Goal: Obtain resource: Download file/media

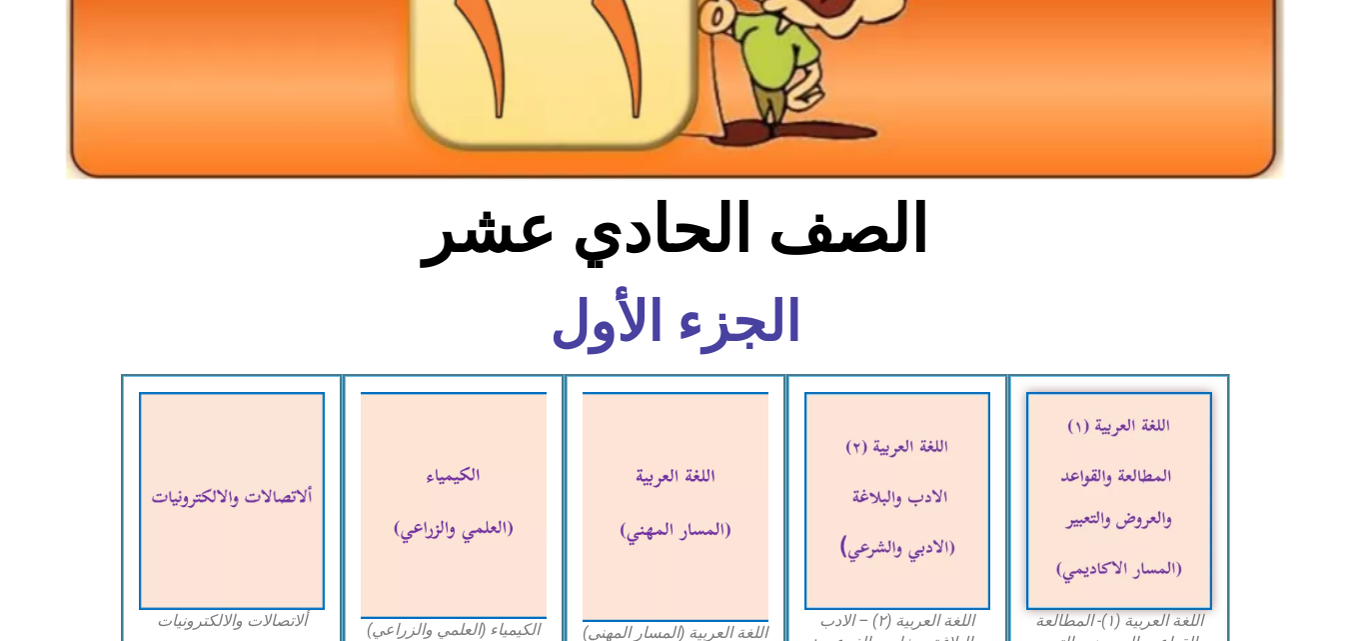
scroll to position [600, 0]
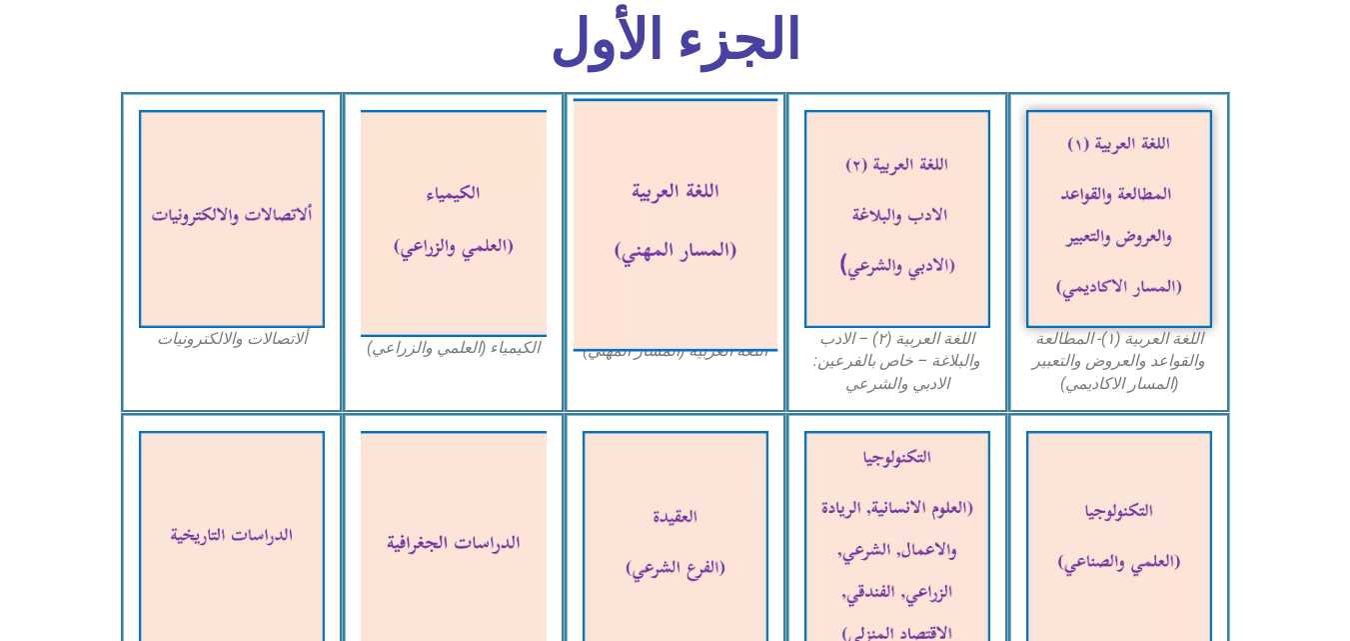
click at [642, 188] on img at bounding box center [675, 224] width 205 height 253
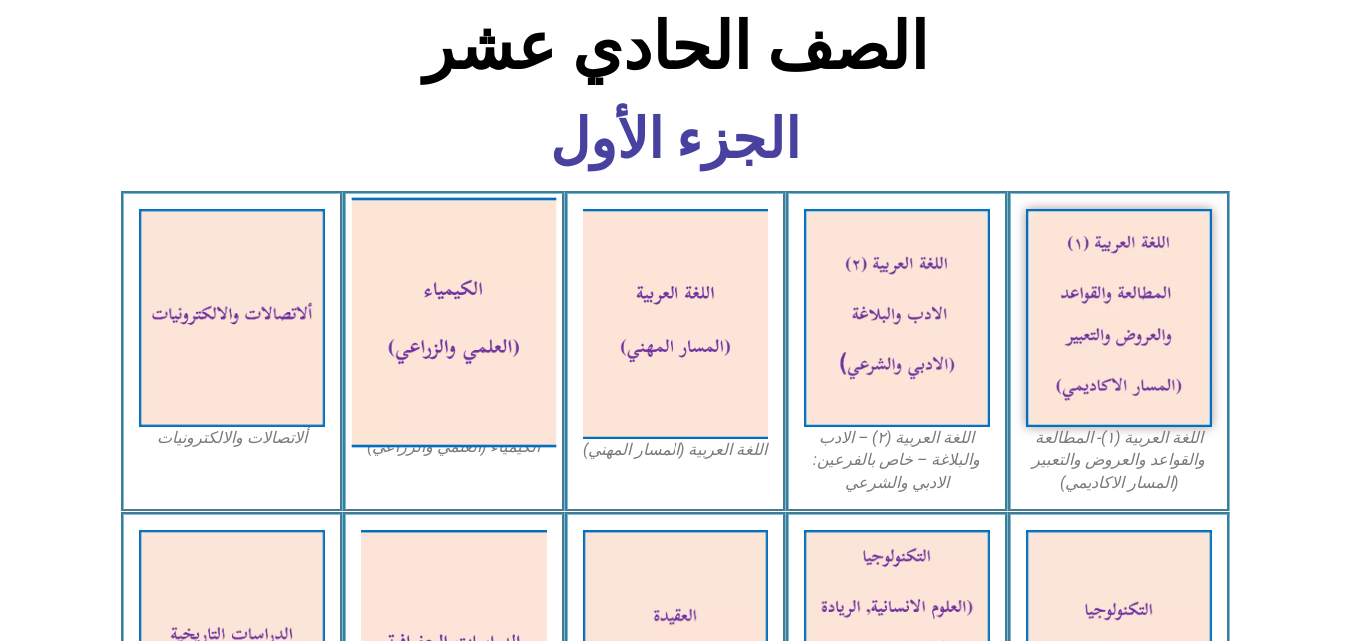
scroll to position [500, 0]
click at [484, 289] on img at bounding box center [453, 323] width 205 height 250
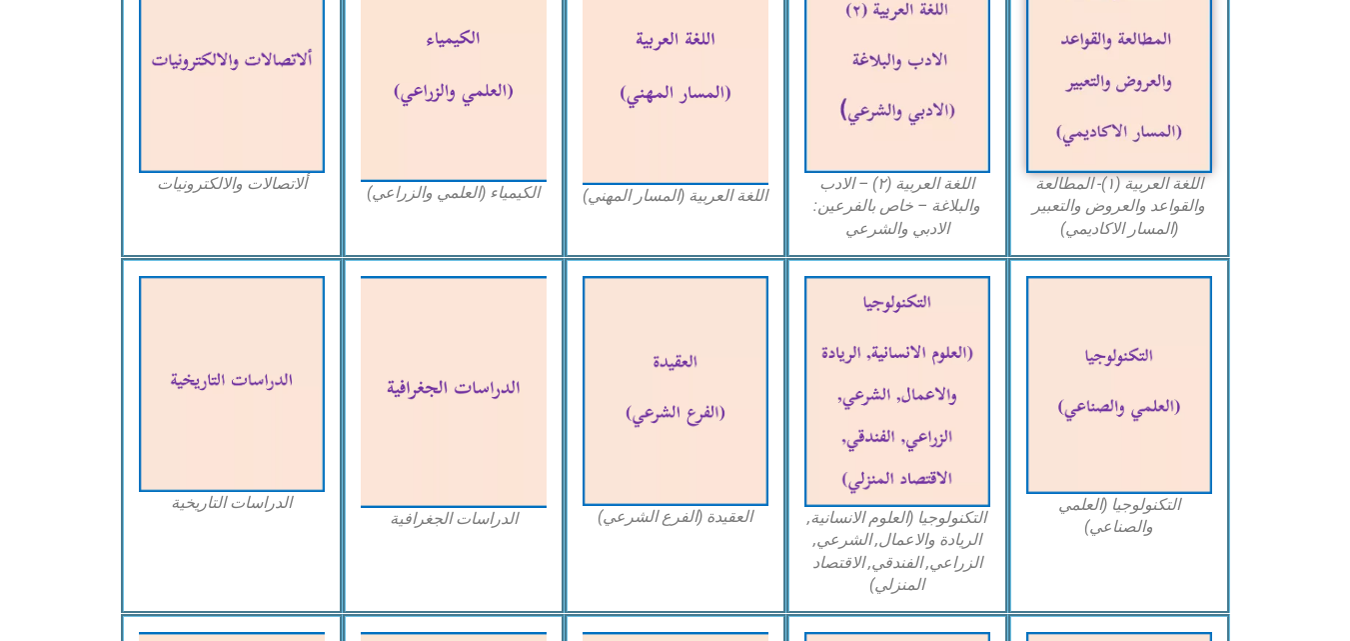
scroll to position [799, 0]
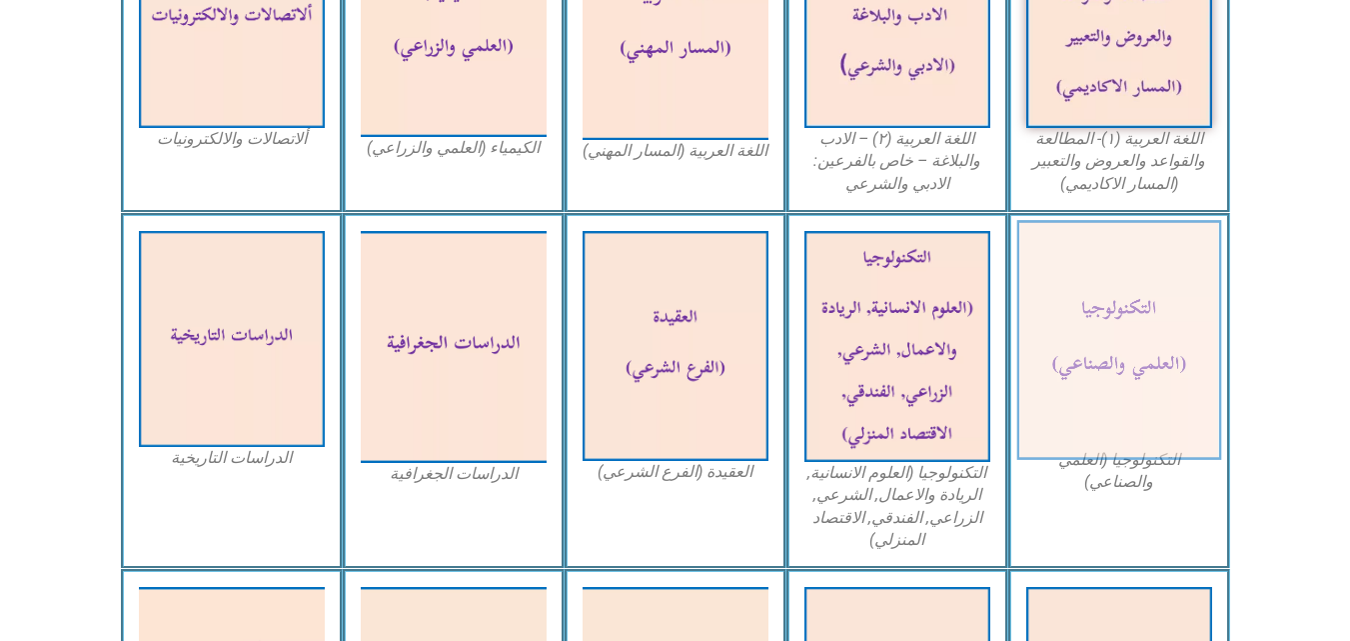
click at [1142, 359] on img at bounding box center [1118, 340] width 205 height 240
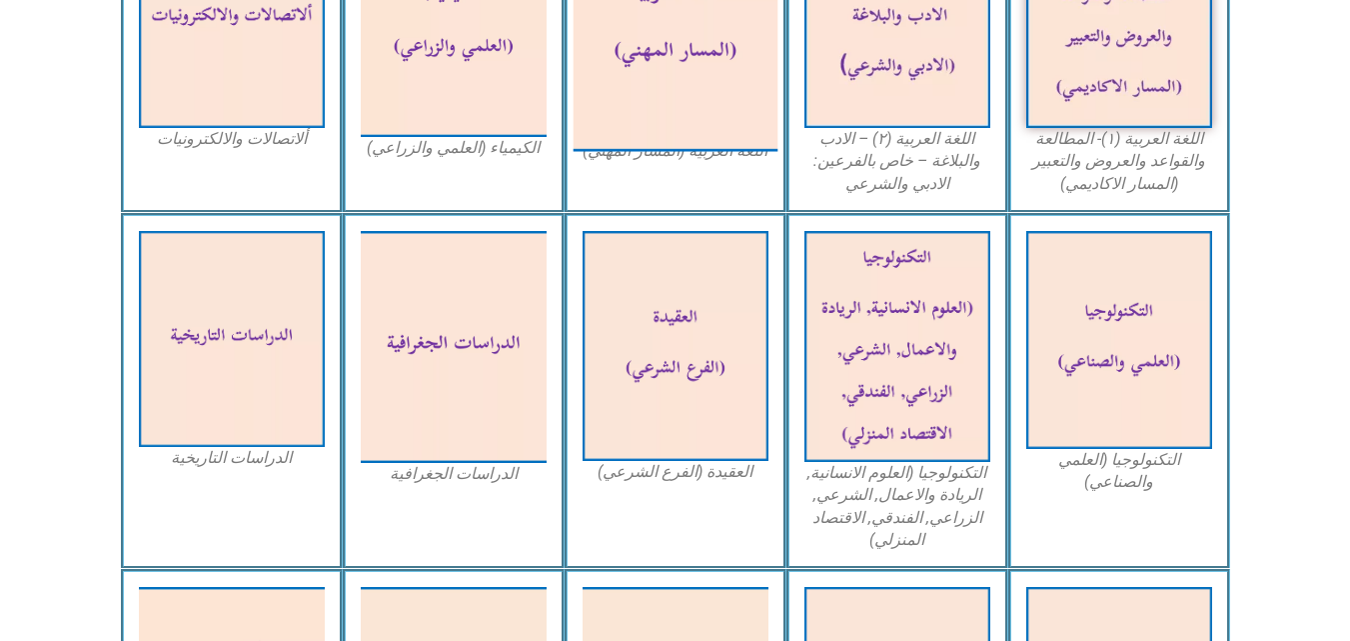
scroll to position [1099, 0]
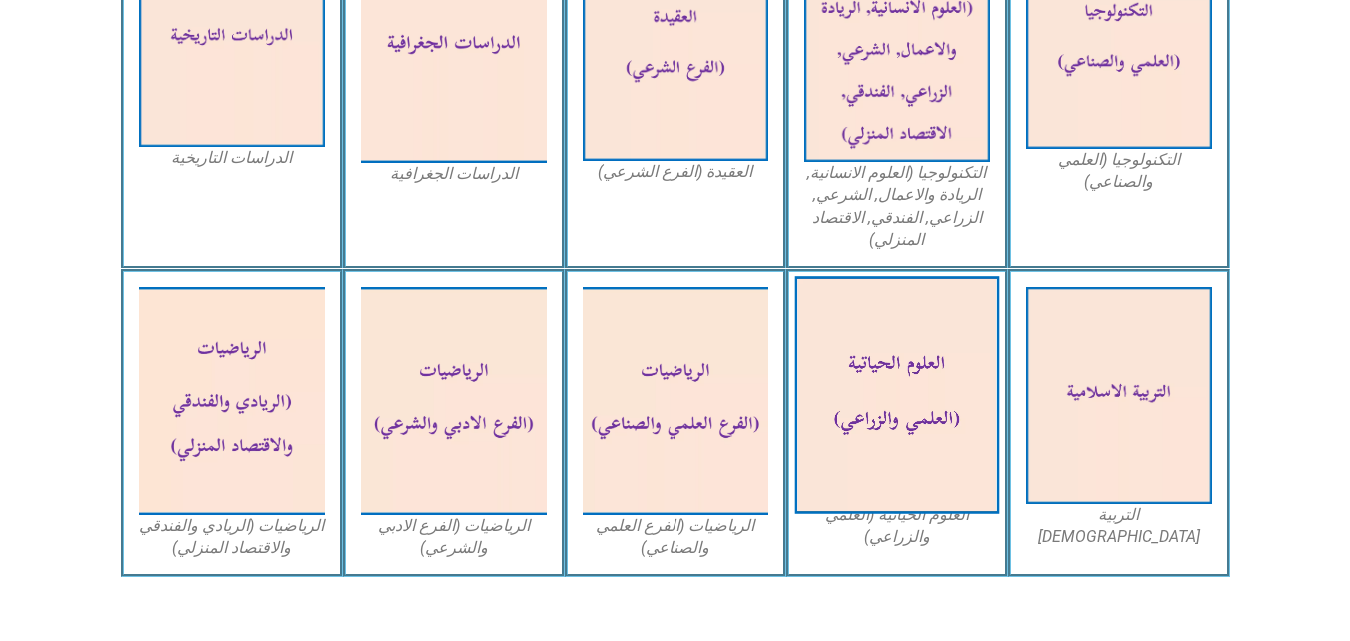
click at [898, 388] on img at bounding box center [896, 396] width 205 height 238
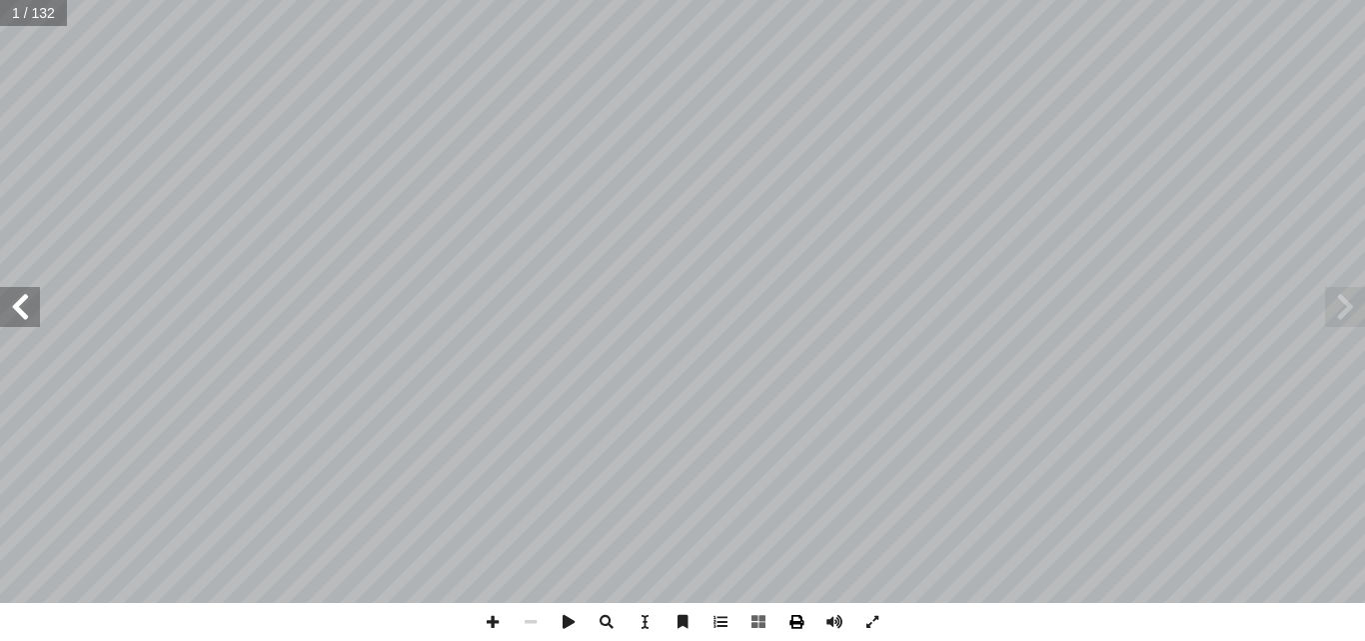
click at [795, 627] on span at bounding box center [796, 622] width 38 height 38
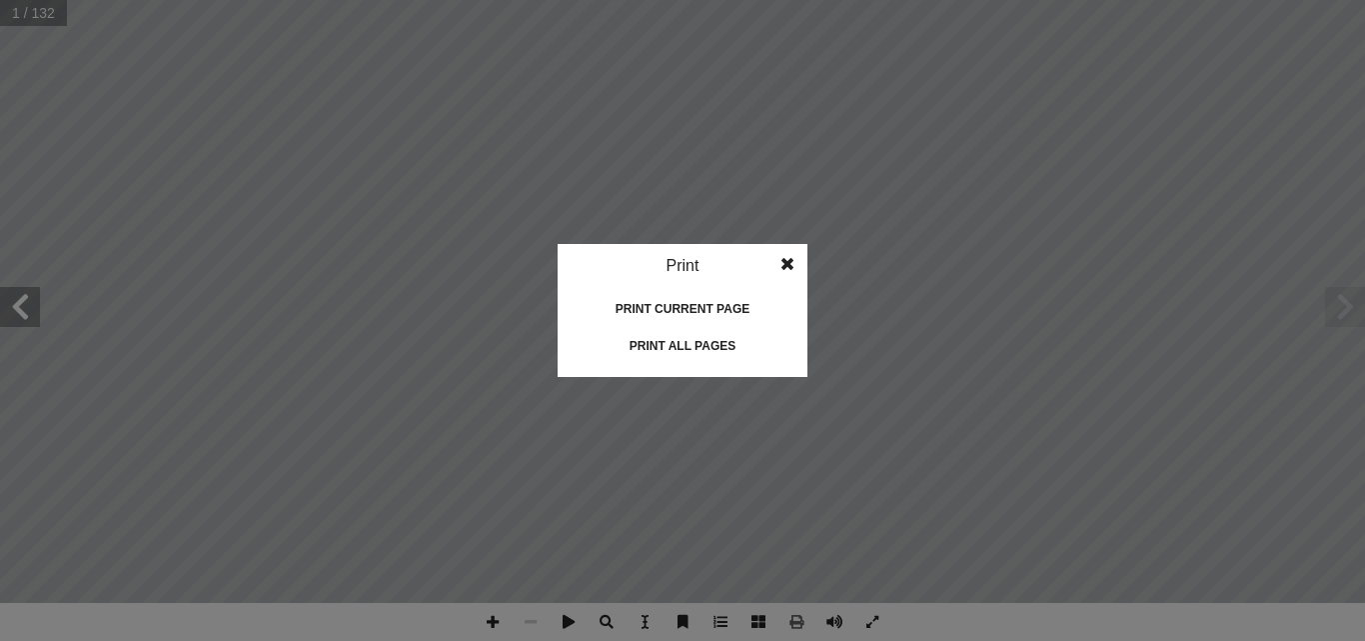
click at [699, 341] on div "Print all pages" at bounding box center [683, 346] width 200 height 32
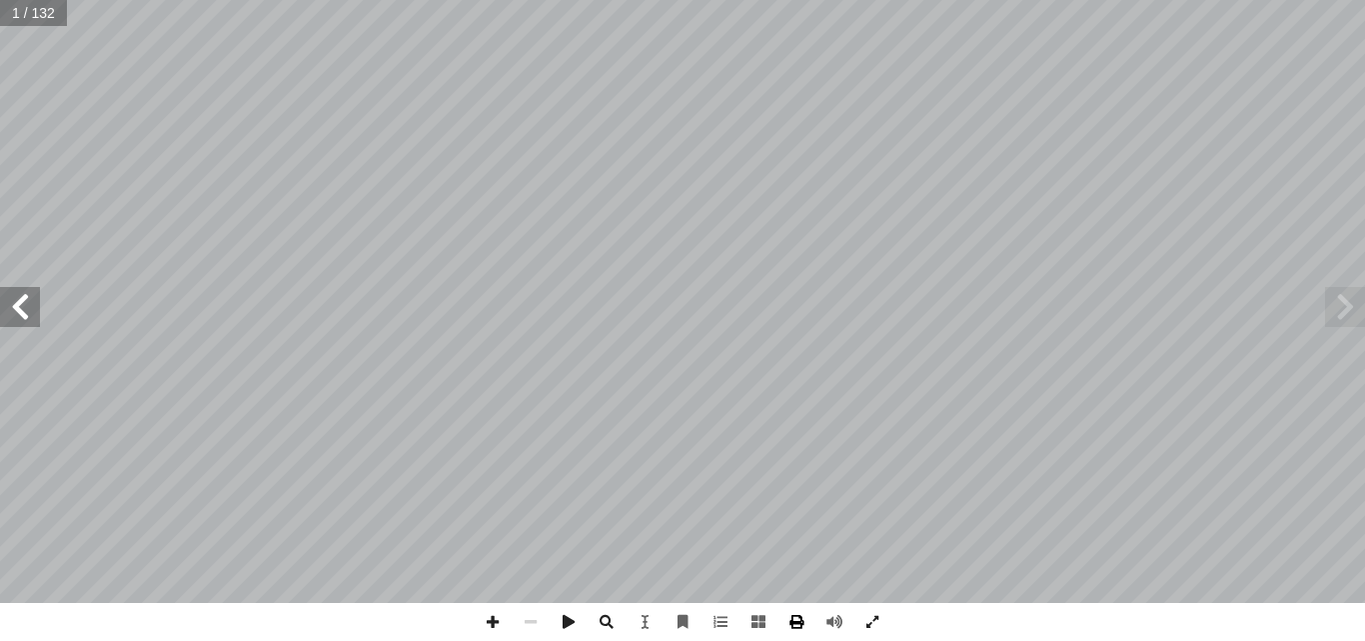
click at [801, 622] on span at bounding box center [796, 622] width 38 height 38
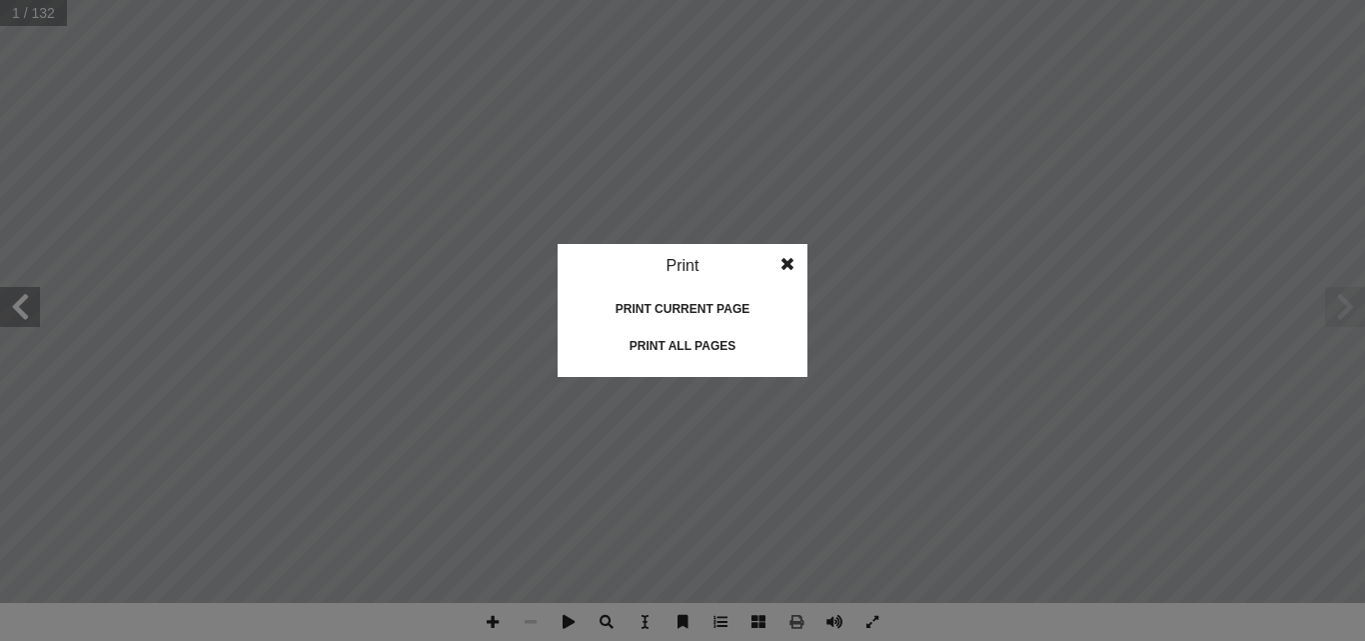
click at [699, 346] on div "Print all pages" at bounding box center [683, 346] width 200 height 32
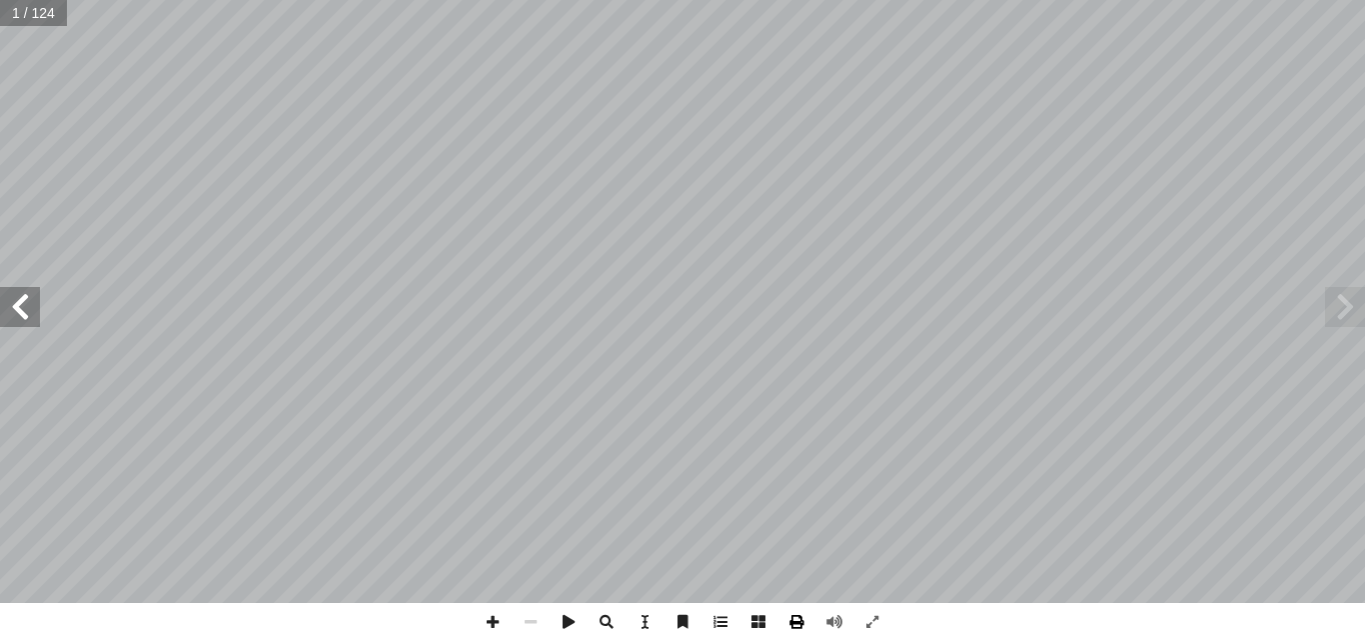
click at [785, 620] on span at bounding box center [796, 622] width 38 height 38
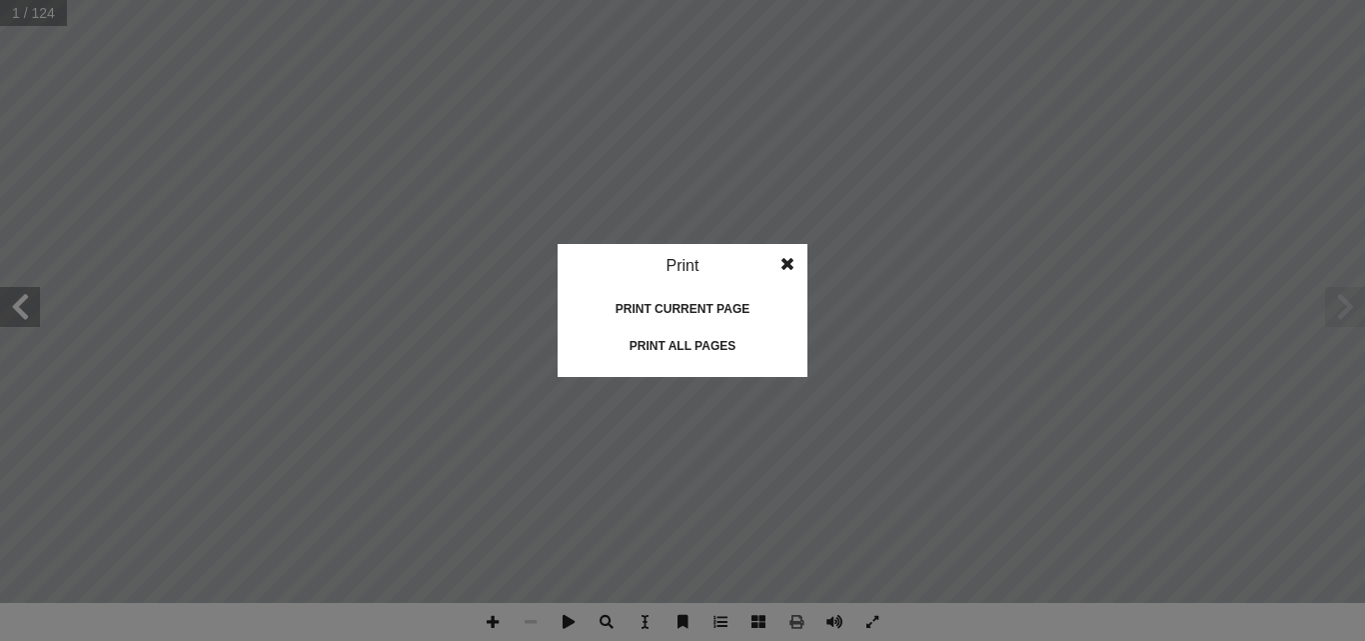
click at [688, 337] on div "Print all pages" at bounding box center [683, 346] width 200 height 32
